Goal: Book appointment/travel/reservation

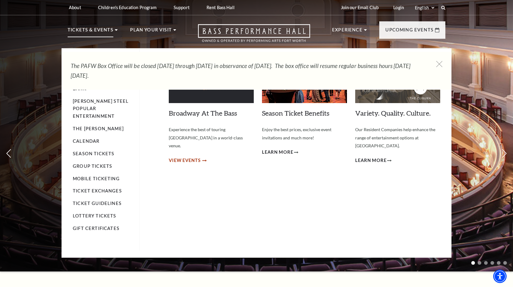
click at [180, 157] on span "View Events" at bounding box center [185, 161] width 32 height 8
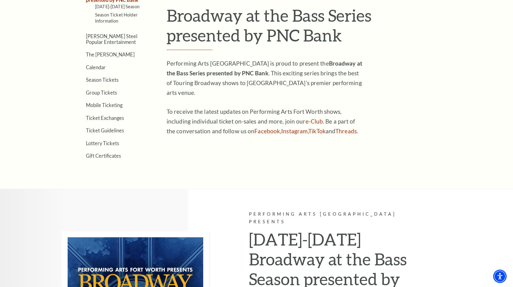
scroll to position [202, 0]
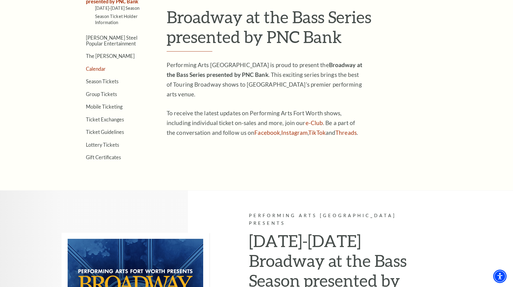
click at [92, 66] on link "Calendar" at bounding box center [96, 69] width 20 height 6
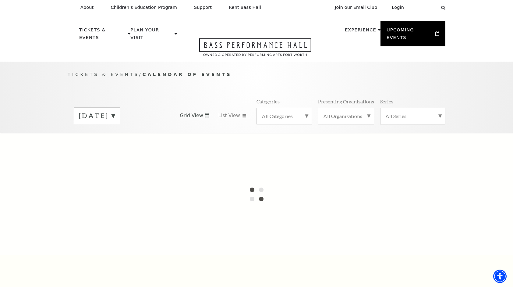
click at [115, 111] on label "[DATE]" at bounding box center [97, 115] width 36 height 9
click at [115, 122] on label "[DATE]" at bounding box center [97, 128] width 36 height 13
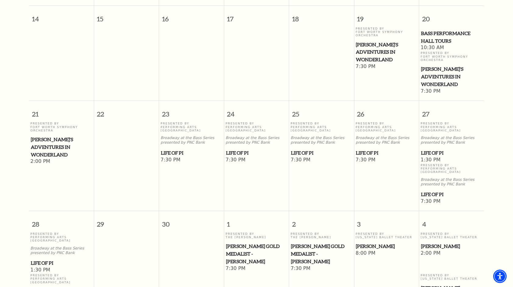
scroll to position [317, 0]
